Goal: Ask a question

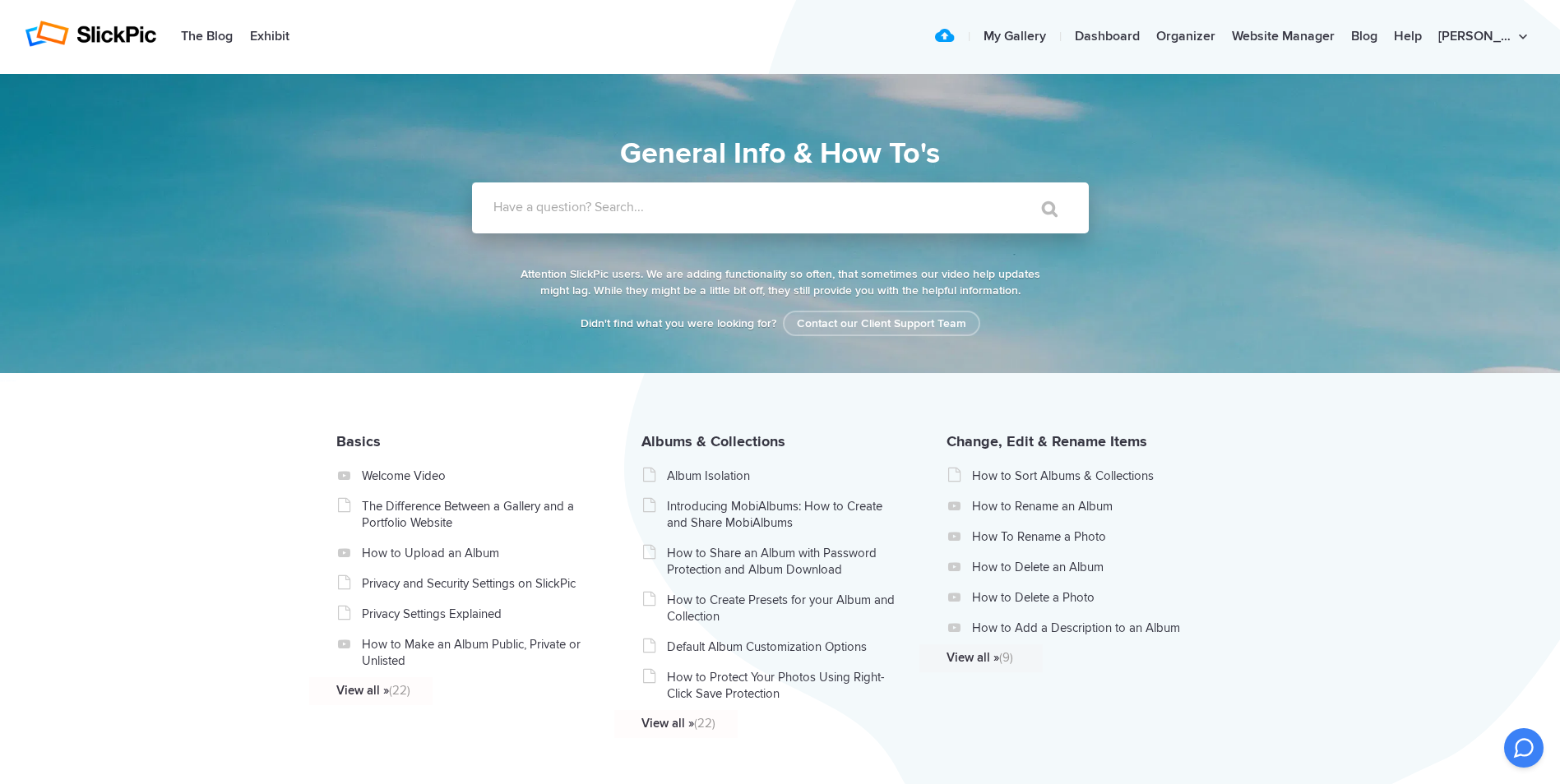
click at [716, 219] on input "Have a question? Search..." at bounding box center [747, 208] width 550 height 51
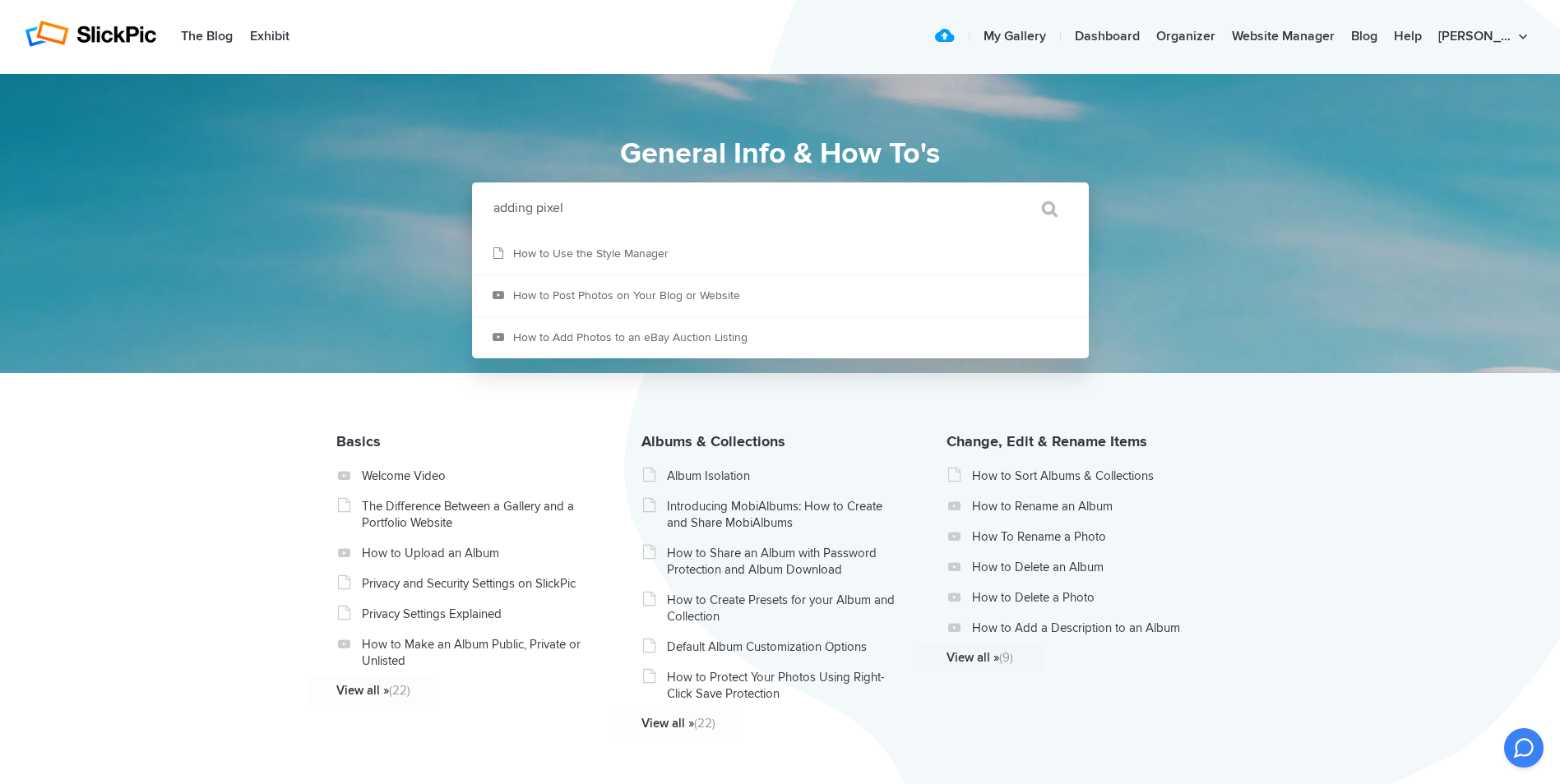
type input "adding pixel"
click at [1007, 189] on input "" at bounding box center [1042, 208] width 69 height 39
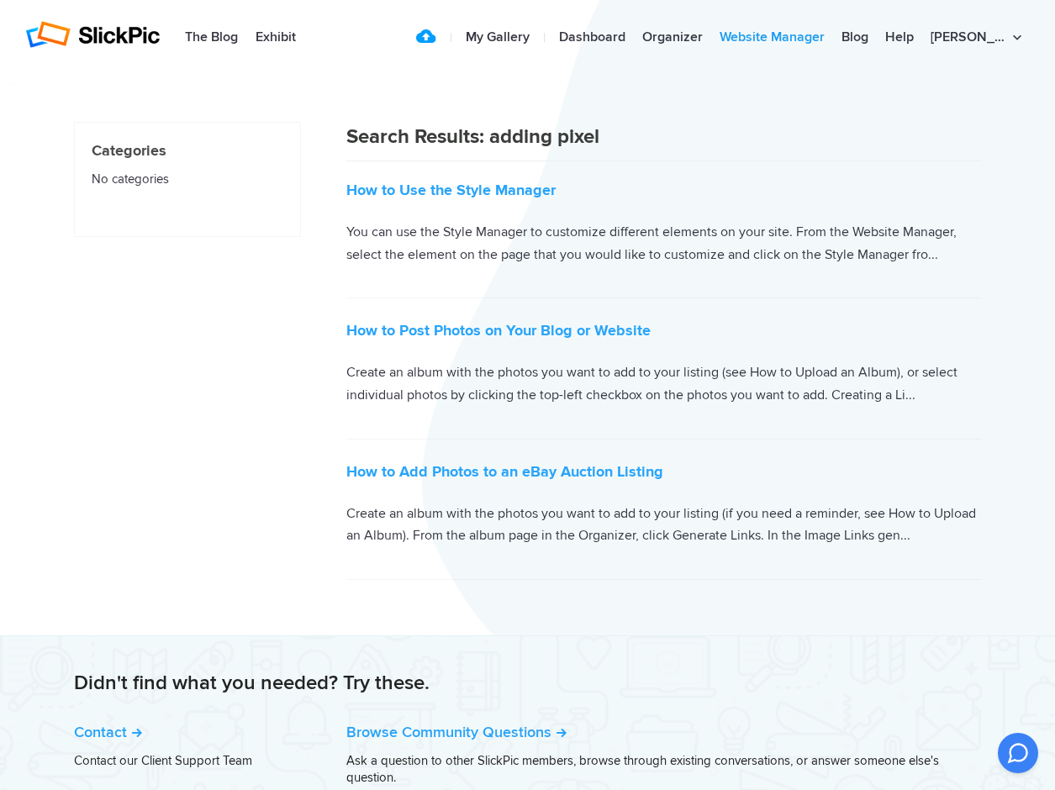
click at [821, 37] on link "Website Manager" at bounding box center [772, 38] width 122 height 34
